Goal: Task Accomplishment & Management: Use online tool/utility

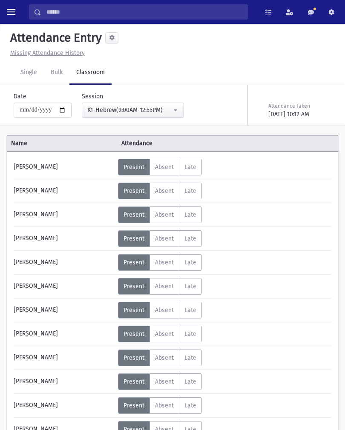
select select "****"
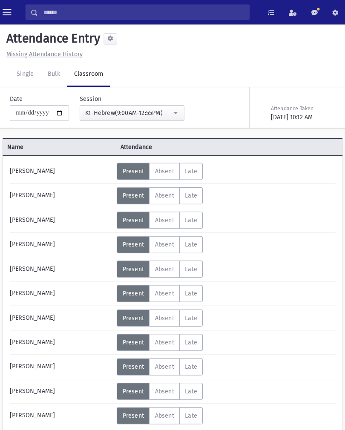
click at [11, 13] on button "toggle menu" at bounding box center [10, 11] width 15 height 15
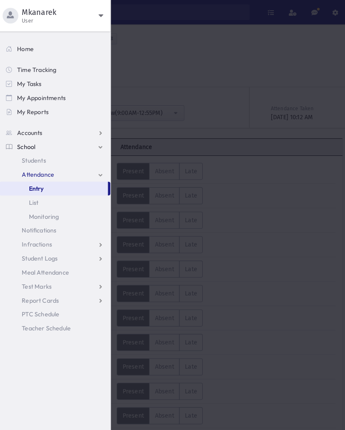
click at [89, 17] on span "User" at bounding box center [63, 20] width 74 height 7
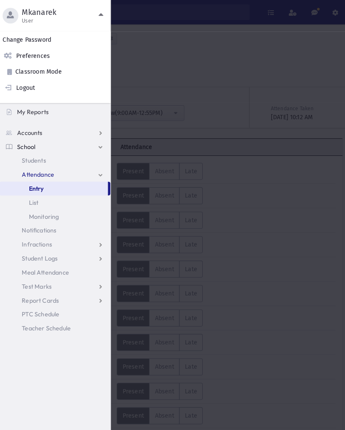
click at [42, 86] on link "Logout" at bounding box center [56, 86] width 112 height 16
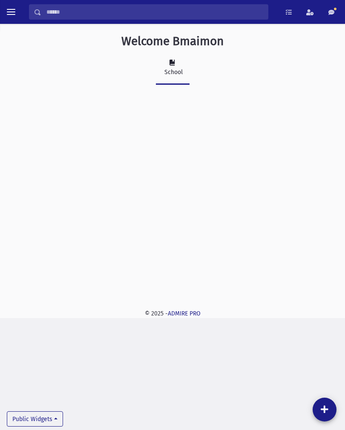
click at [13, 15] on span "toggle menu" at bounding box center [11, 12] width 9 height 9
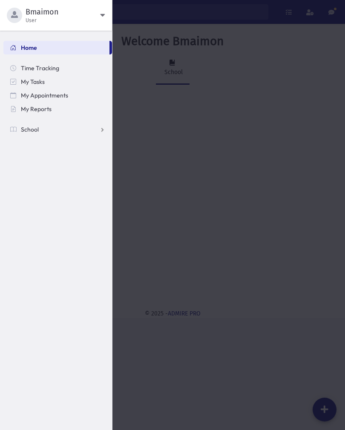
click at [57, 124] on link "School" at bounding box center [57, 130] width 109 height 14
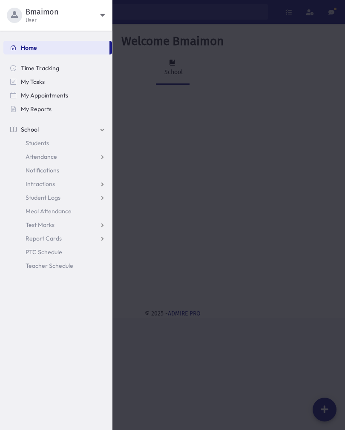
click at [57, 154] on link "Attendance" at bounding box center [57, 157] width 109 height 14
click at [45, 167] on span "Entry" at bounding box center [39, 170] width 14 height 8
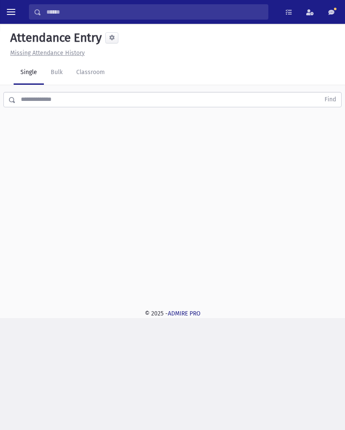
click at [238, 239] on div "Attendance Entry Missing Attendance History Single Bulk Classroom Find 0 record…" at bounding box center [172, 161] width 345 height 275
click at [320, 92] on button "Find" at bounding box center [330, 99] width 22 height 14
